Goal: Navigation & Orientation: Understand site structure

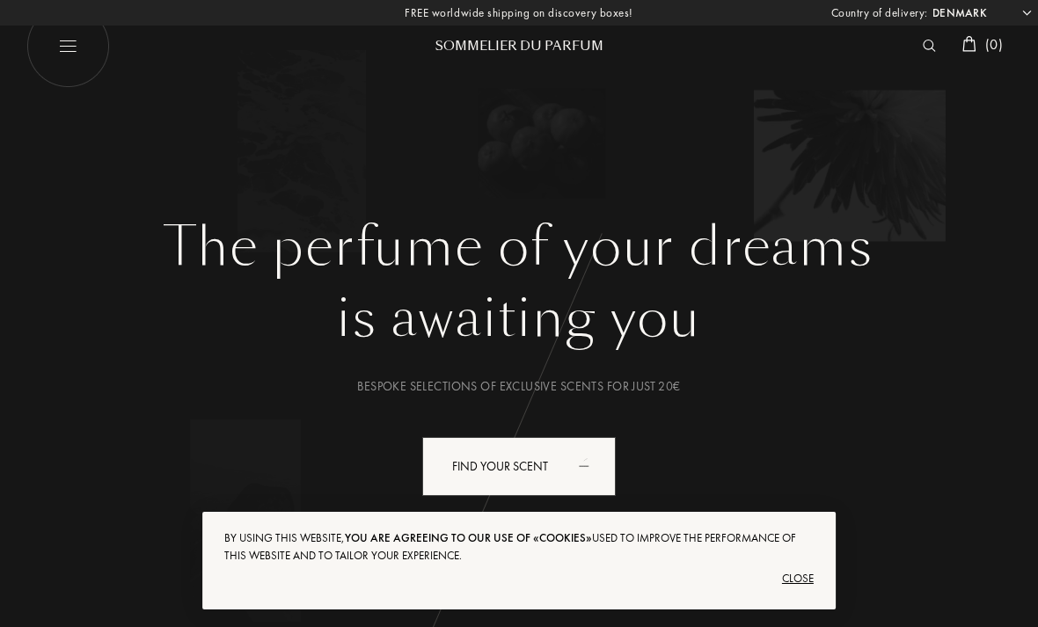
select select "DK"
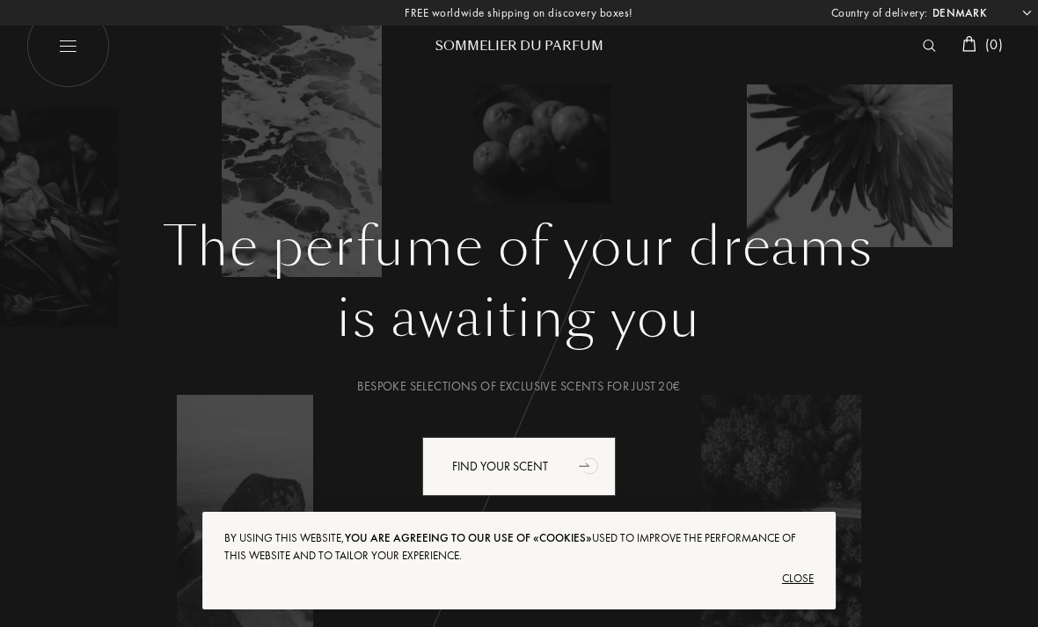
click at [65, 46] on img at bounding box center [68, 46] width 84 height 84
select select "DK"
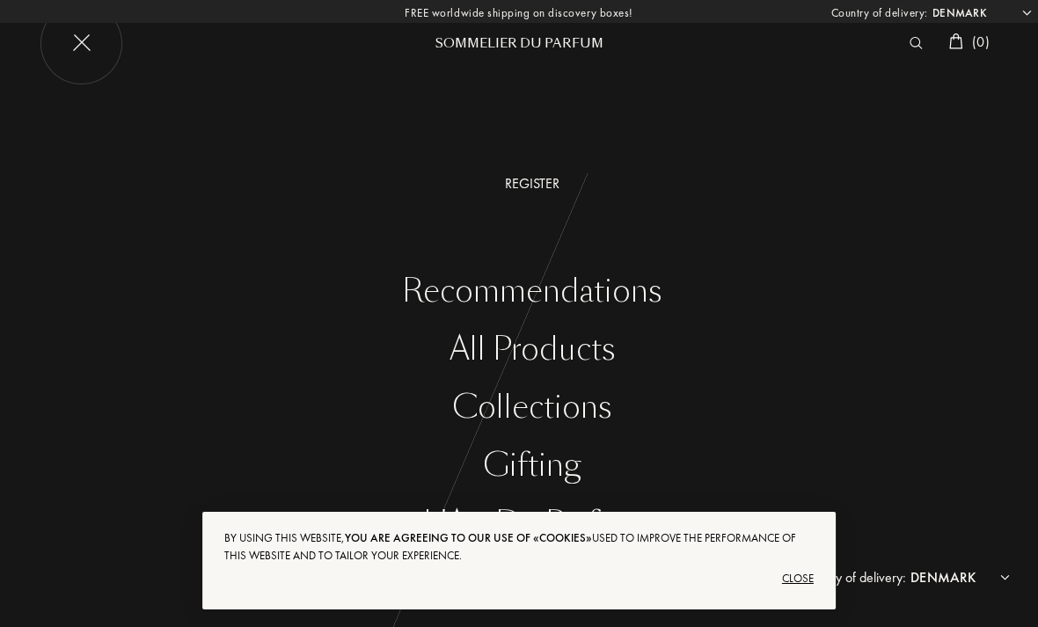
click at [805, 575] on div "Close" at bounding box center [518, 579] width 589 height 28
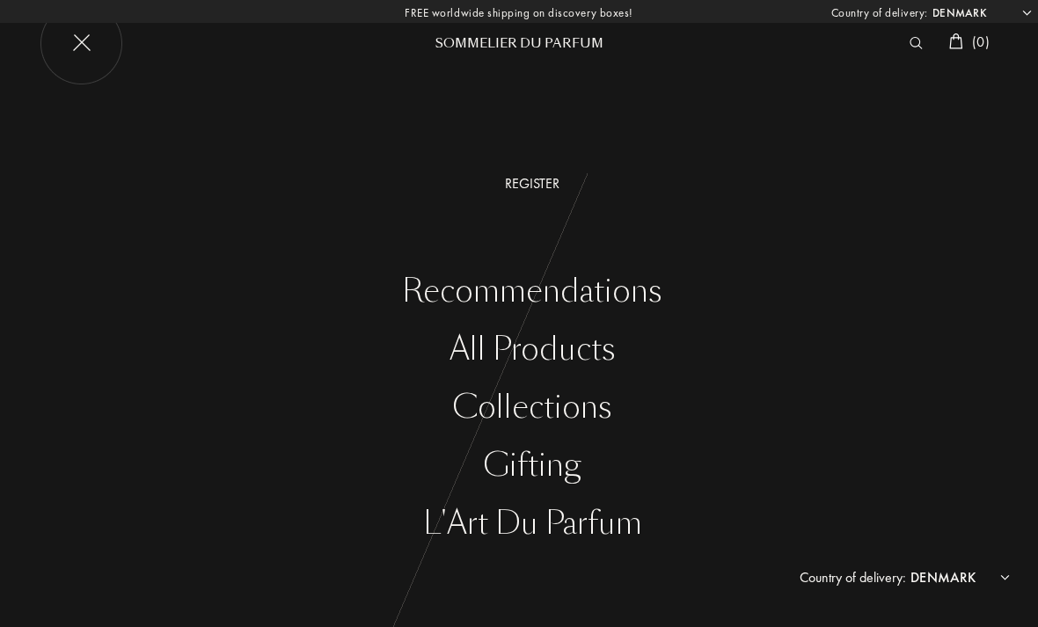
click at [561, 358] on div "All products" at bounding box center [532, 350] width 1012 height 36
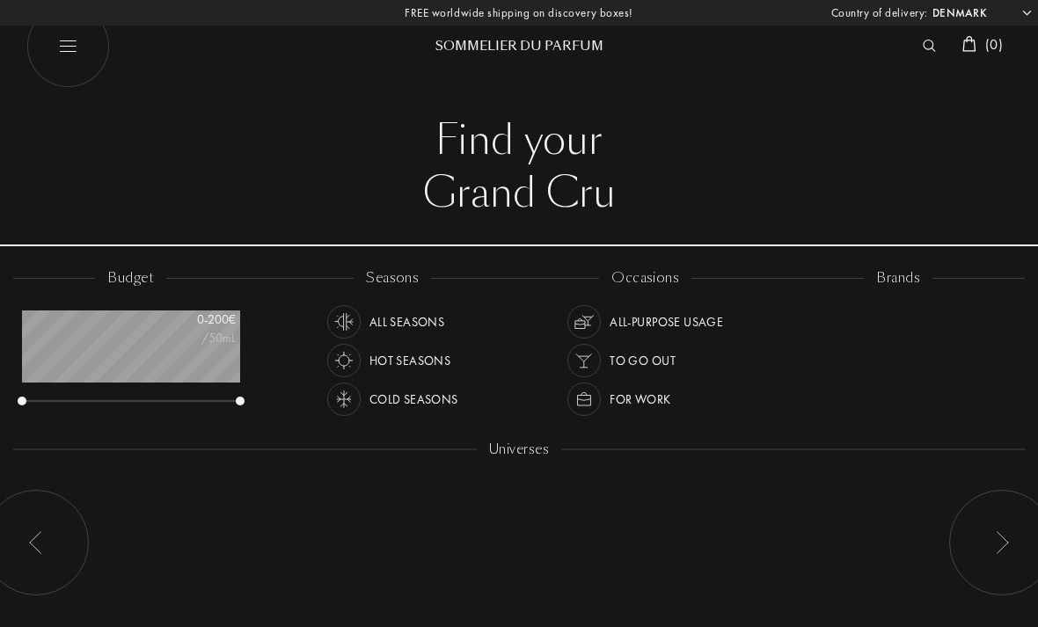
select select "DK"
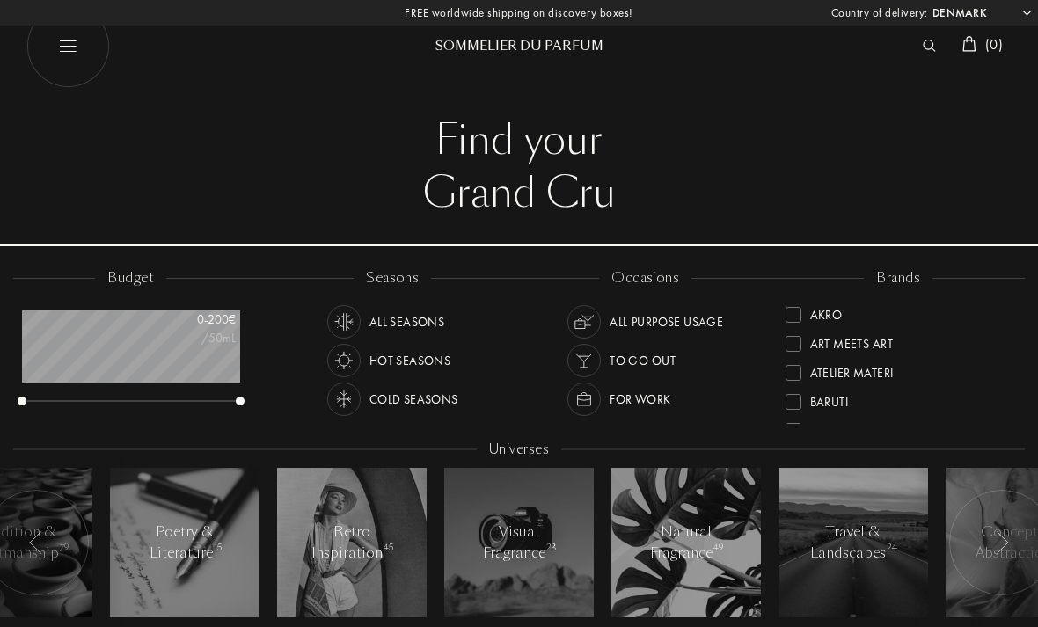
click at [68, 55] on img at bounding box center [68, 46] width 84 height 84
select select "DK"
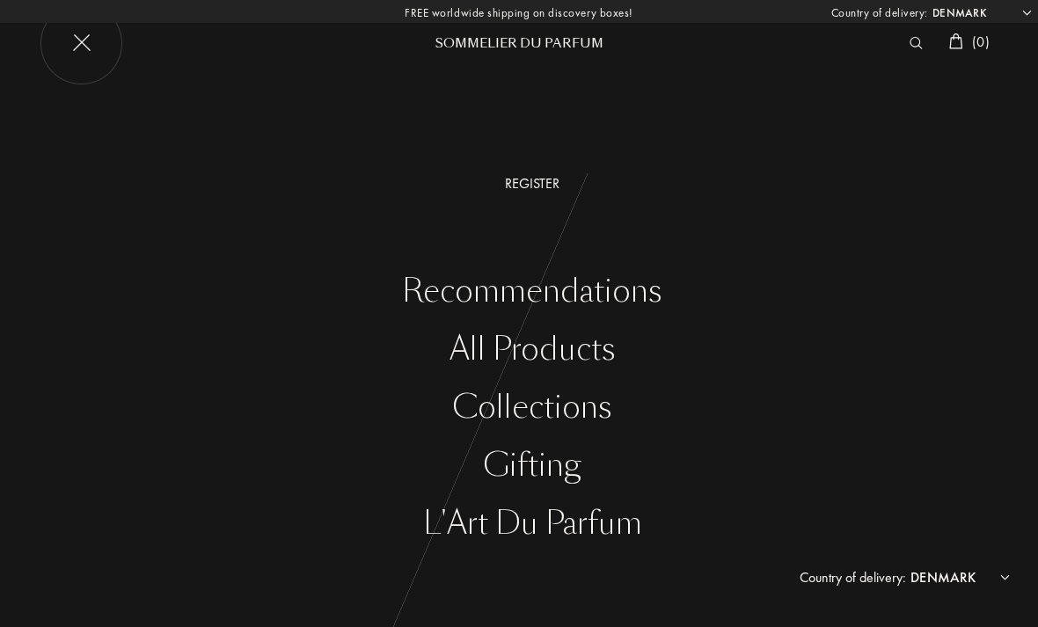
click at [523, 533] on div "L'Art du Parfum" at bounding box center [532, 524] width 1012 height 36
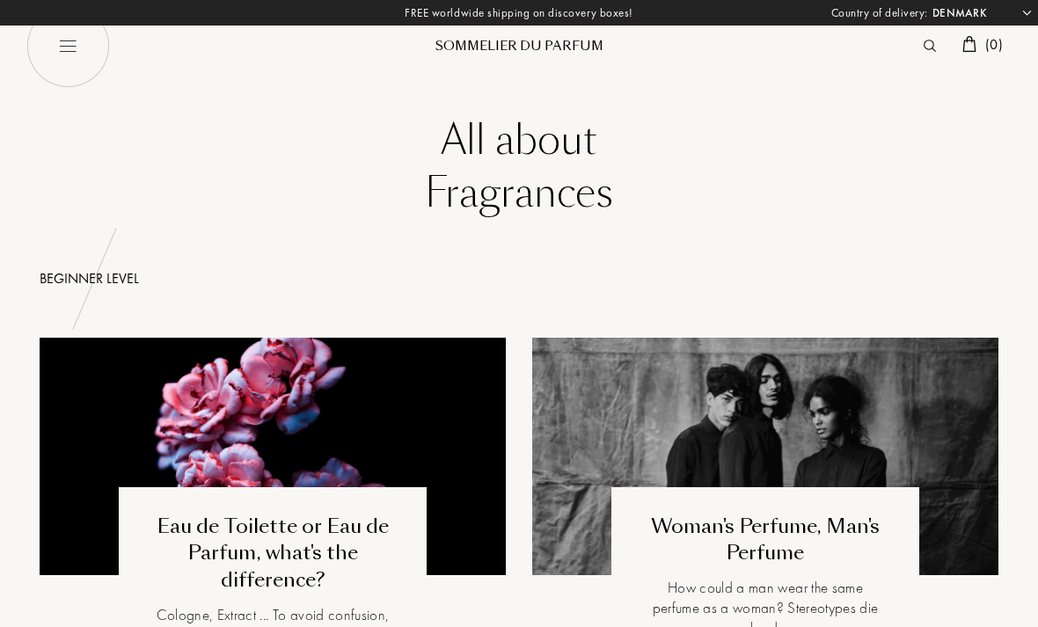
select select "DK"
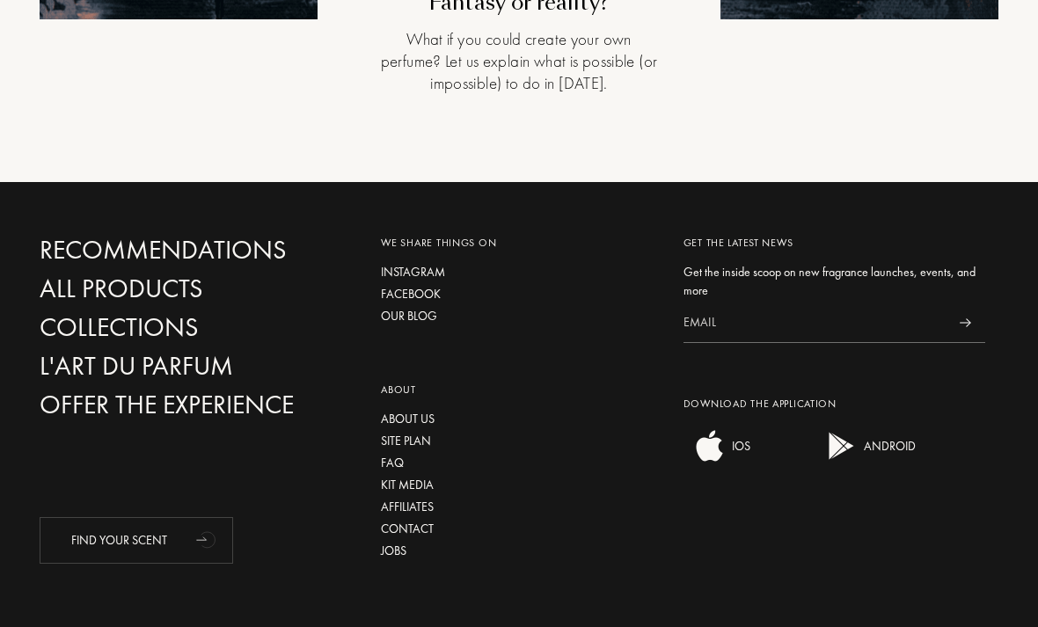
scroll to position [6215, 0]
click at [140, 320] on div "Collections" at bounding box center [191, 327] width 302 height 31
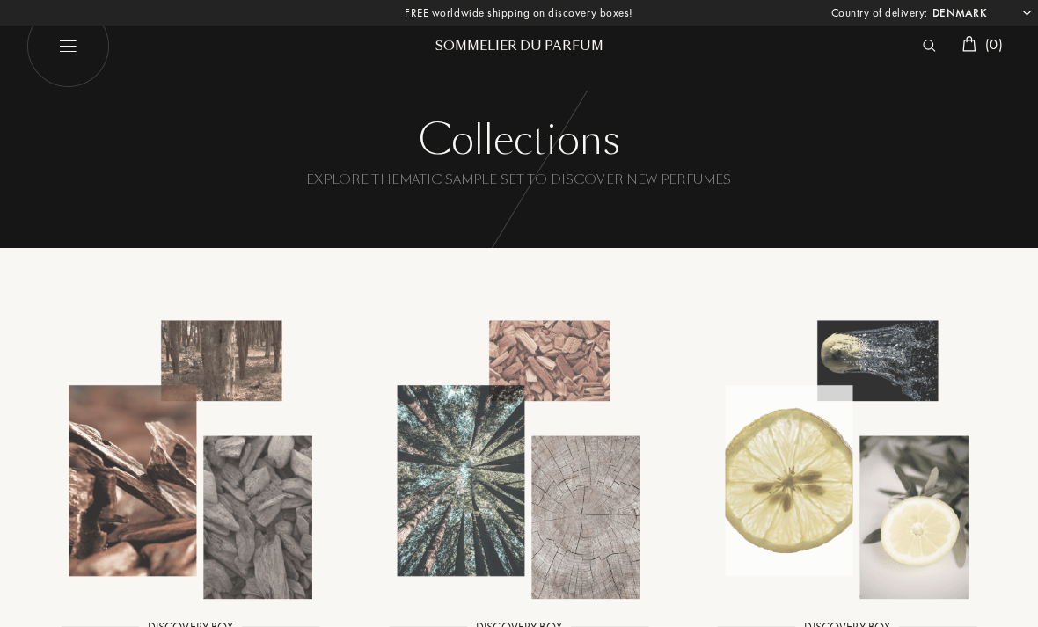
select select "DK"
